Goal: Find specific page/section: Find specific page/section

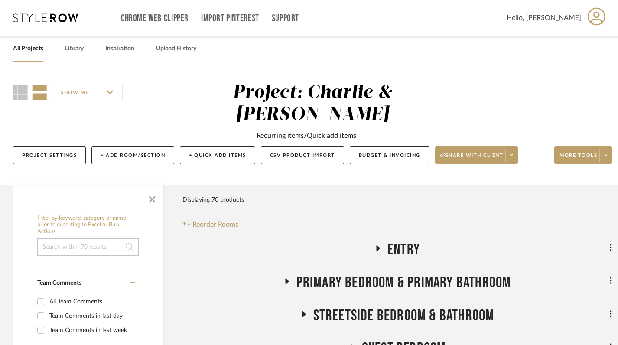
click at [36, 49] on link "All Projects" at bounding box center [28, 49] width 30 height 12
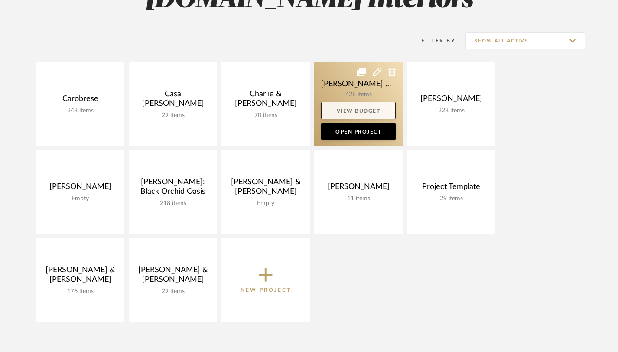
scroll to position [154, 0]
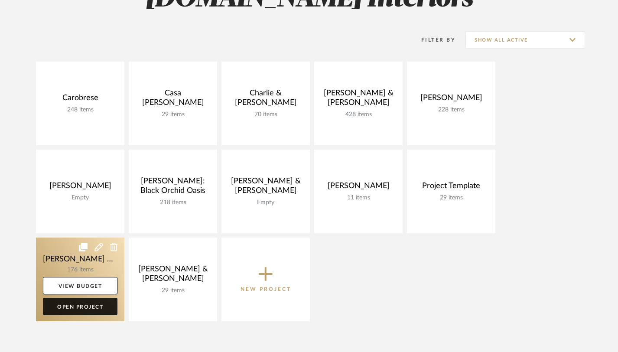
click at [85, 310] on link "Open Project" at bounding box center [80, 306] width 75 height 17
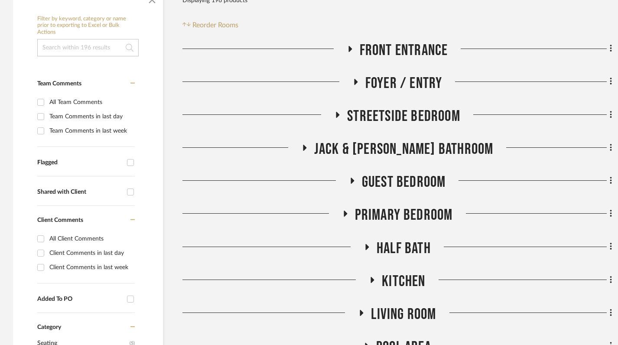
scroll to position [207, 0]
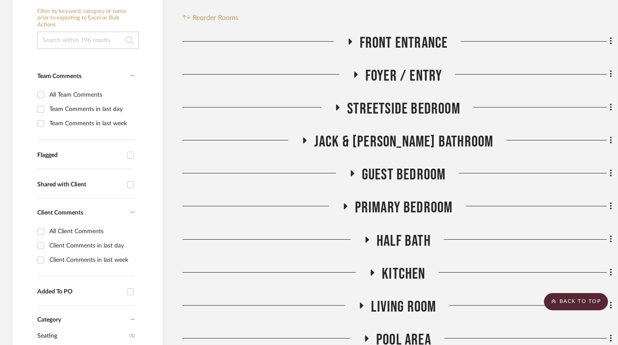
click at [337, 105] on icon at bounding box center [338, 108] width 3 height 6
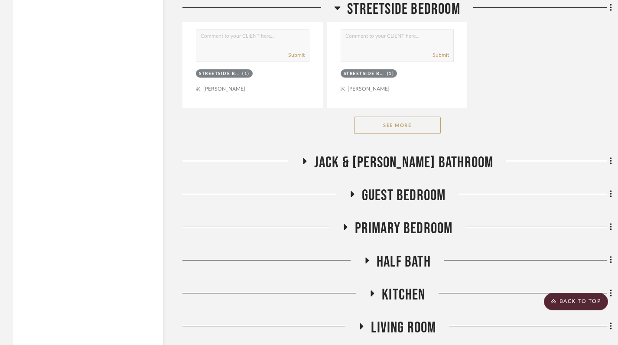
scroll to position [1381, 0]
click at [395, 125] on button "See More" at bounding box center [397, 125] width 87 height 17
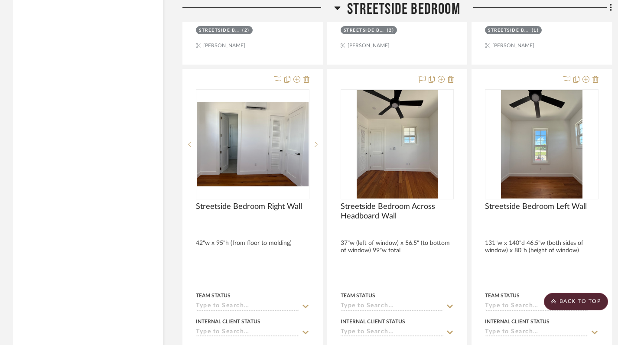
scroll to position [2193, 0]
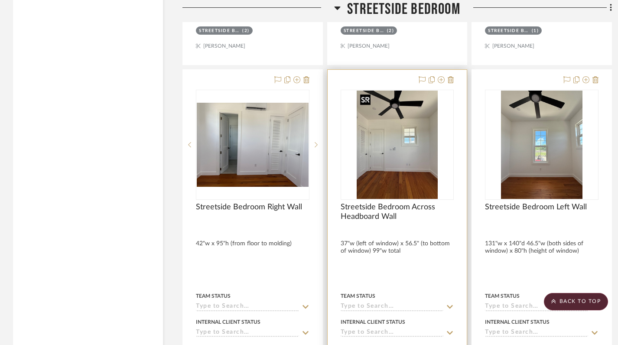
click at [406, 175] on img "0" at bounding box center [398, 145] width 82 height 108
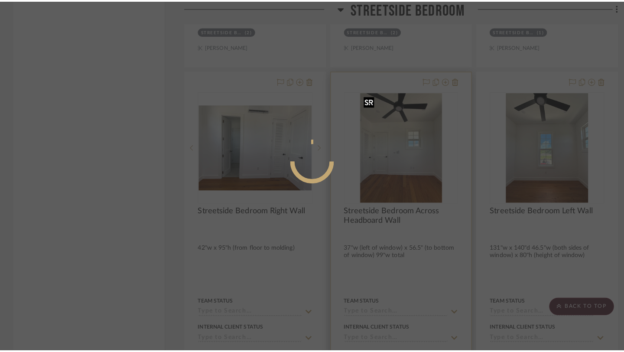
scroll to position [0, 0]
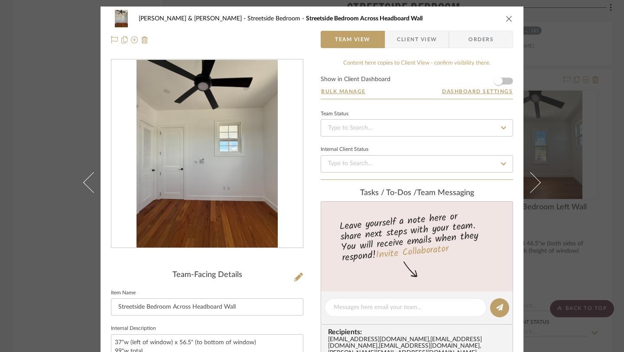
click at [506, 20] on icon "close" at bounding box center [509, 18] width 7 height 7
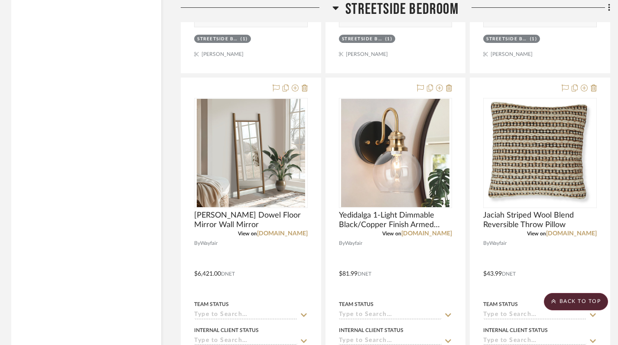
scroll to position [1452, 2]
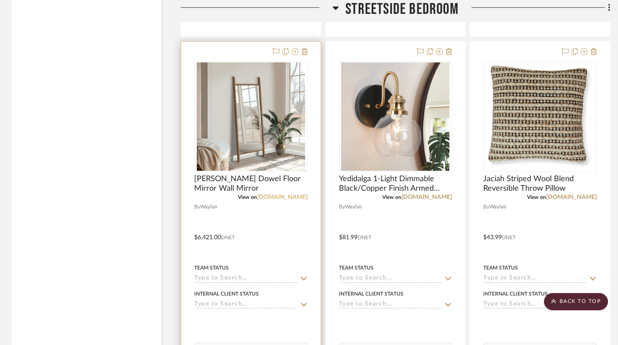
click at [287, 198] on link "[DOMAIN_NAME]" at bounding box center [282, 197] width 51 height 6
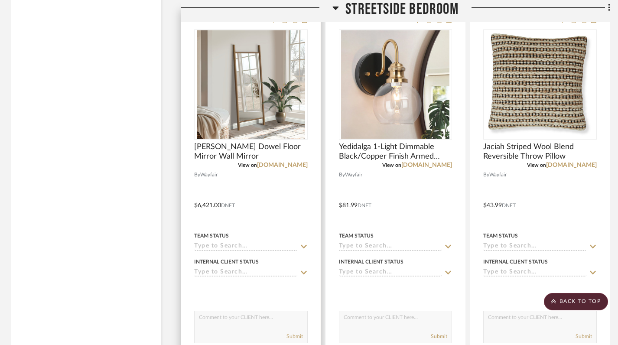
click at [212, 204] on div at bounding box center [251, 199] width 140 height 379
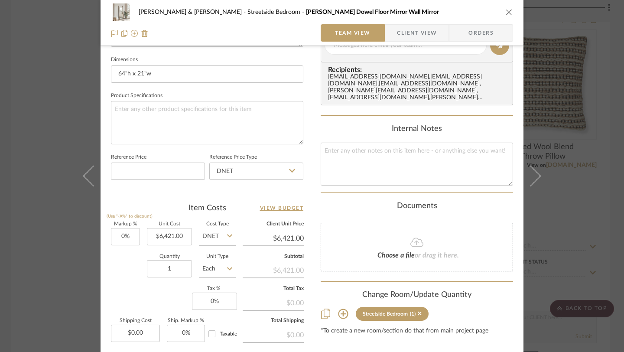
scroll to position [0, 0]
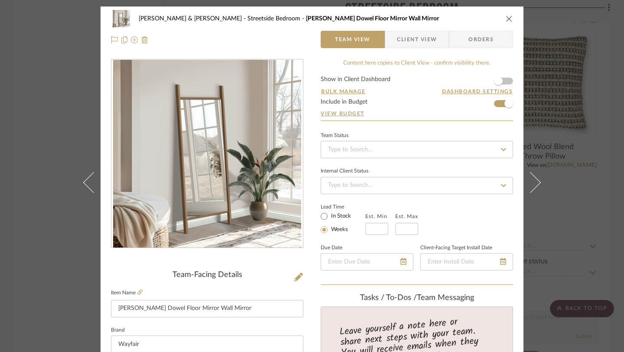
click at [506, 18] on icon "close" at bounding box center [509, 18] width 7 height 7
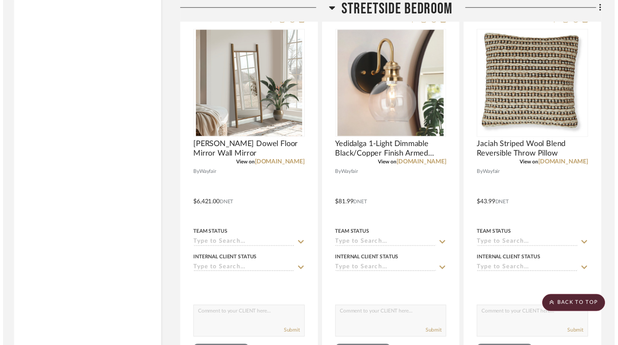
scroll to position [1484, 2]
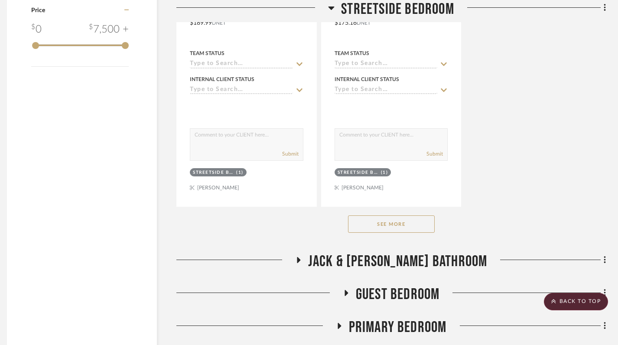
scroll to position [1432, 6]
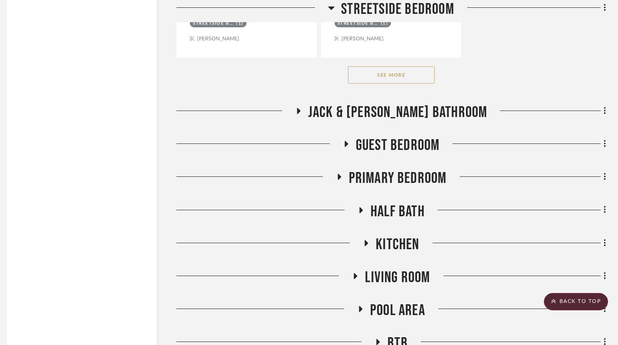
click at [400, 77] on button "See More" at bounding box center [391, 74] width 87 height 17
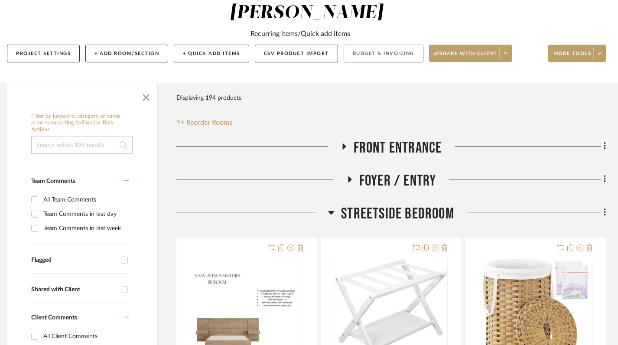
scroll to position [160, 6]
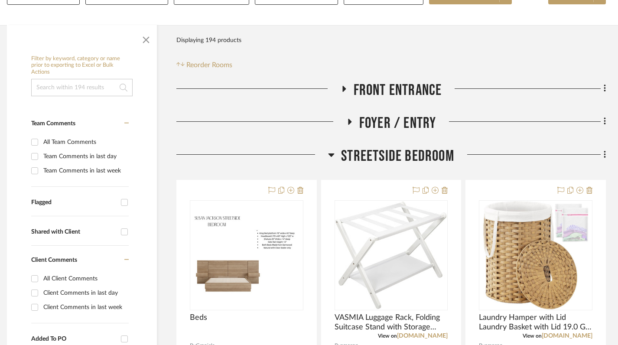
click at [333, 153] on icon at bounding box center [331, 155] width 7 height 10
